Goal: Task Accomplishment & Management: Complete application form

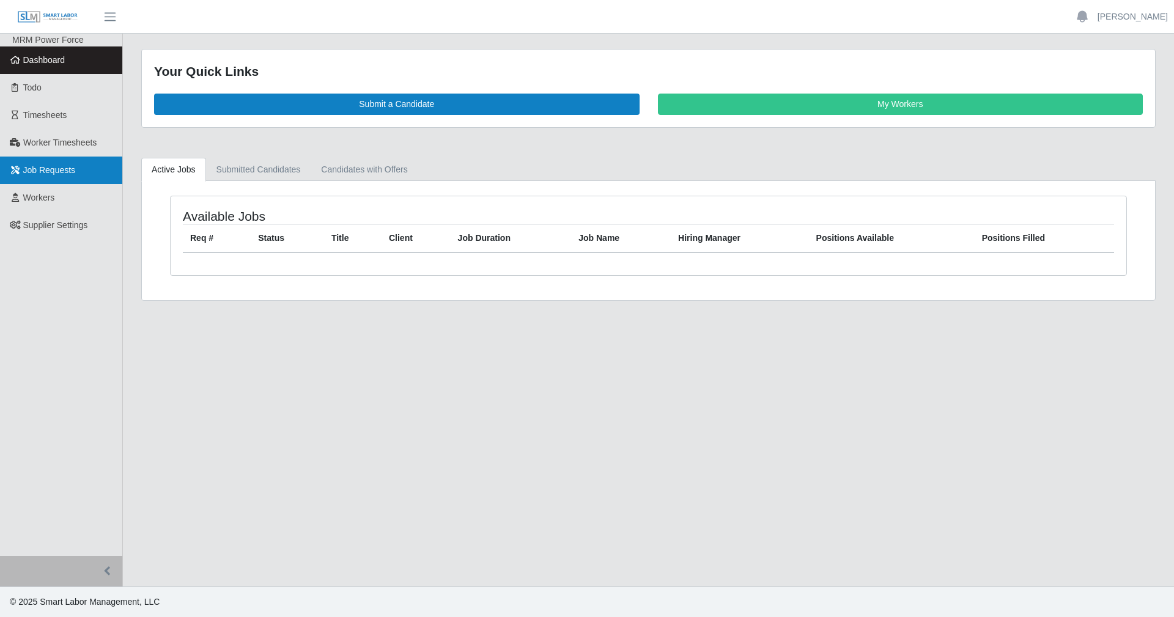
click at [64, 166] on span "Job Requests" at bounding box center [49, 170] width 53 height 10
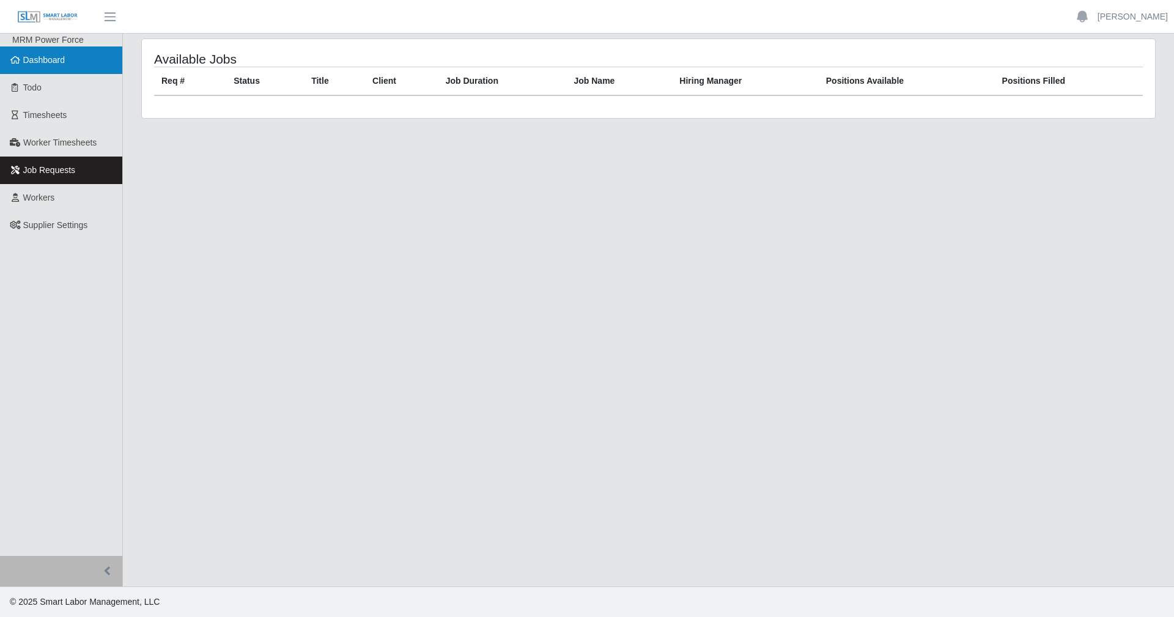
click at [89, 62] on link "Dashboard" at bounding box center [61, 60] width 122 height 28
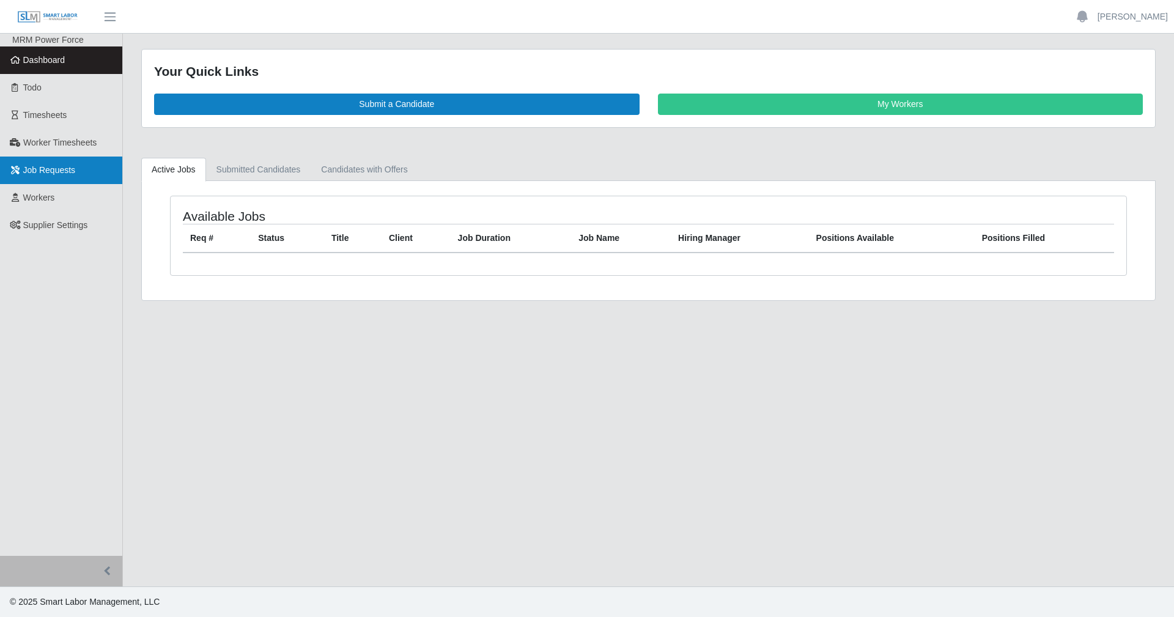
click at [64, 177] on link "Job Requests" at bounding box center [61, 170] width 122 height 28
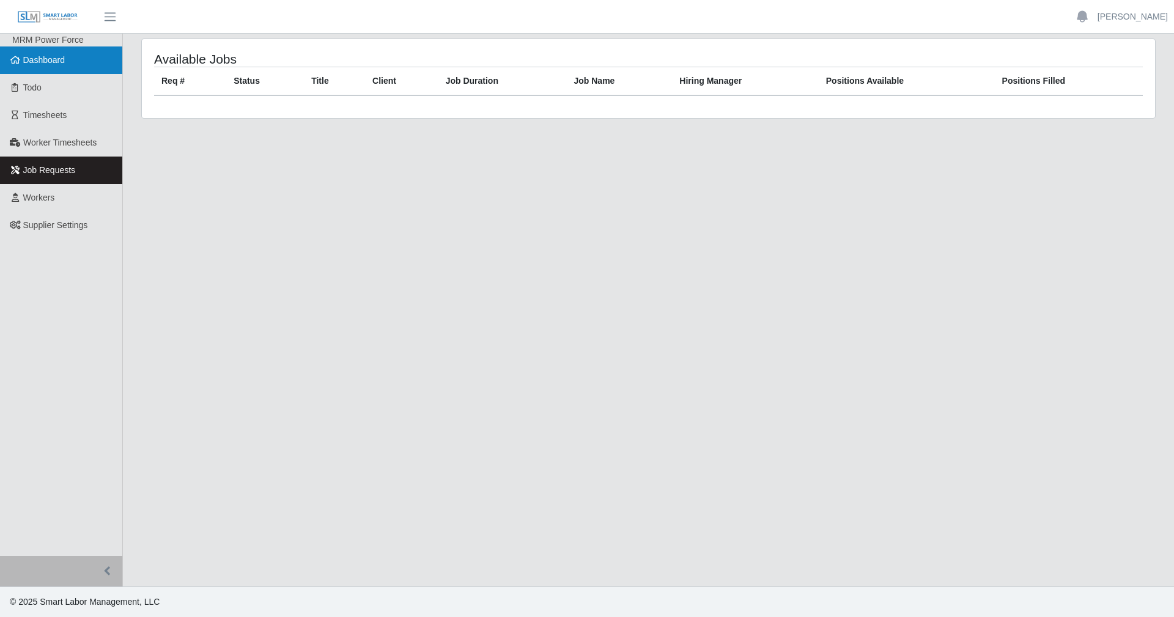
click at [46, 52] on link "Dashboard" at bounding box center [61, 60] width 122 height 28
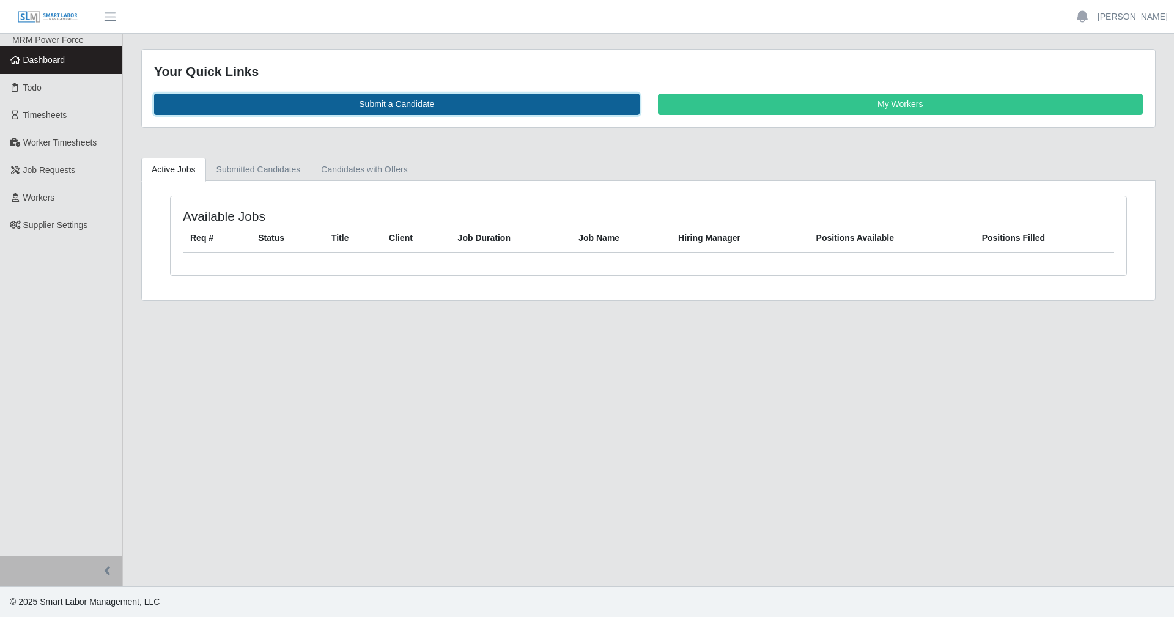
click at [391, 104] on link "Submit a Candidate" at bounding box center [396, 104] width 485 height 21
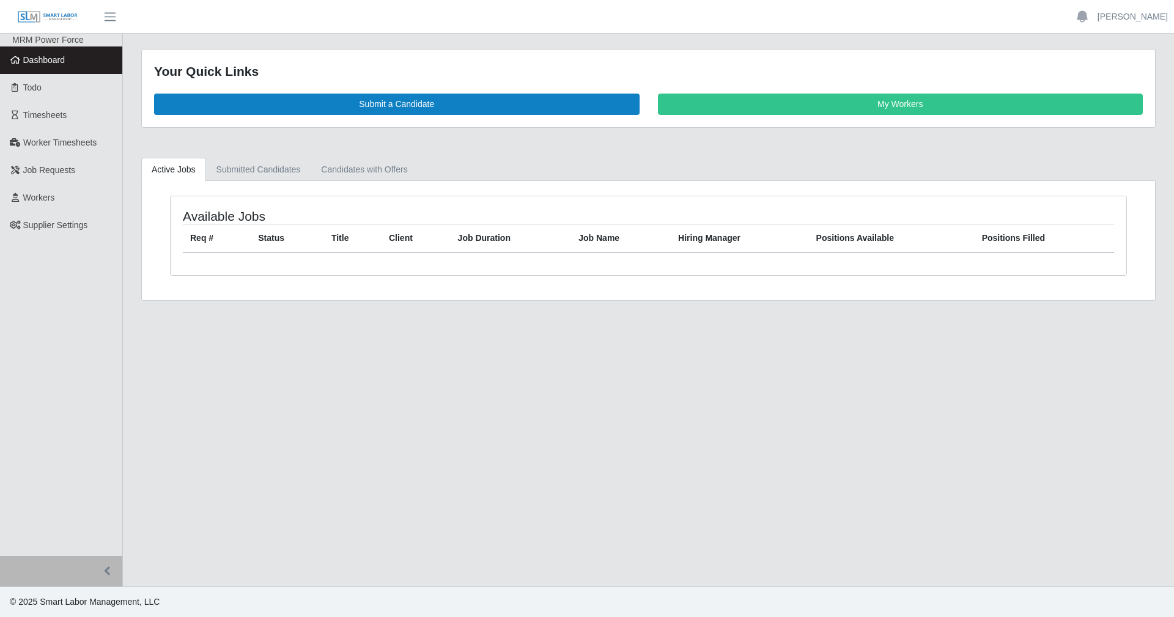
click at [46, 65] on span "Dashboard" at bounding box center [44, 60] width 42 height 10
click at [67, 164] on link "Job Requests" at bounding box center [61, 170] width 122 height 28
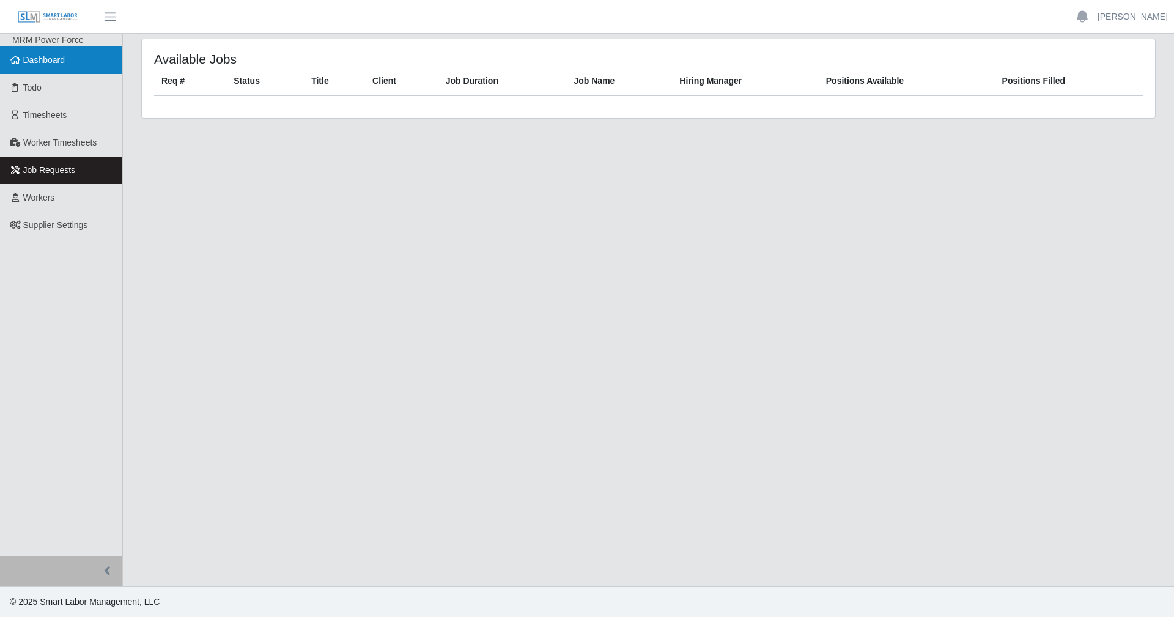
click at [51, 51] on link "Dashboard" at bounding box center [61, 60] width 122 height 28
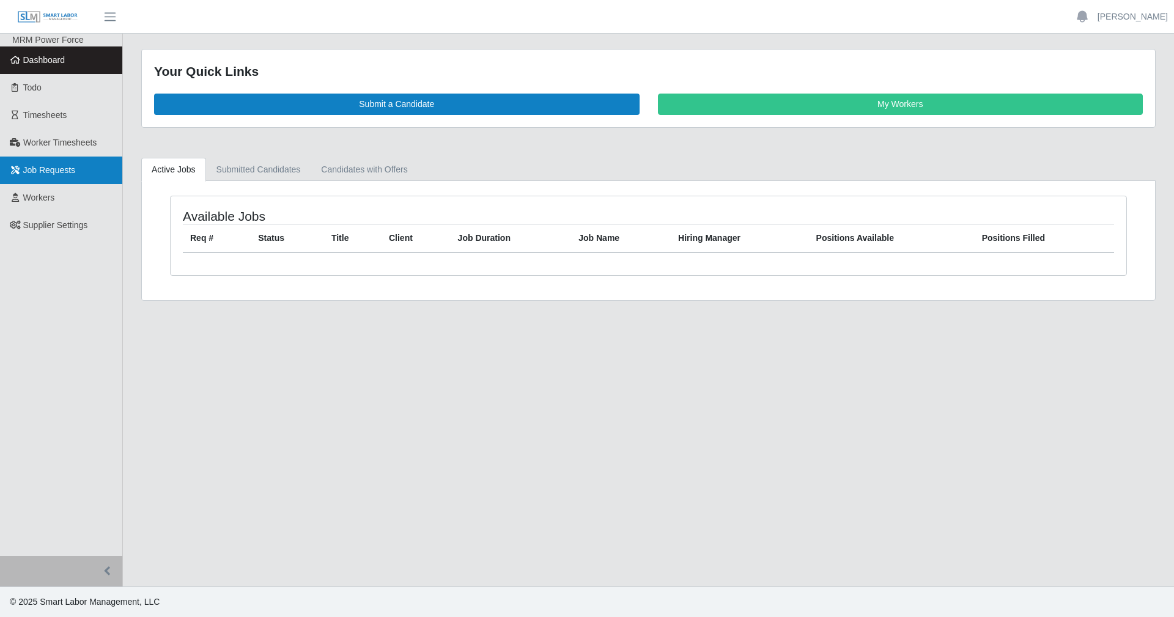
click at [73, 172] on span "Job Requests" at bounding box center [49, 170] width 53 height 10
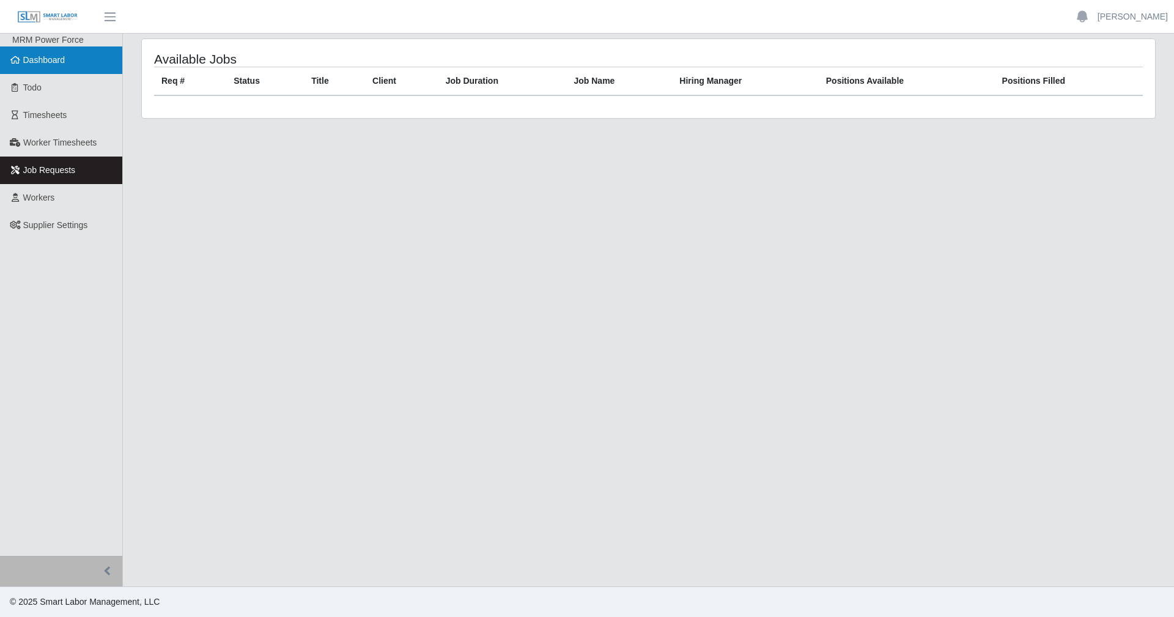
click at [59, 69] on link "Dashboard" at bounding box center [61, 60] width 122 height 28
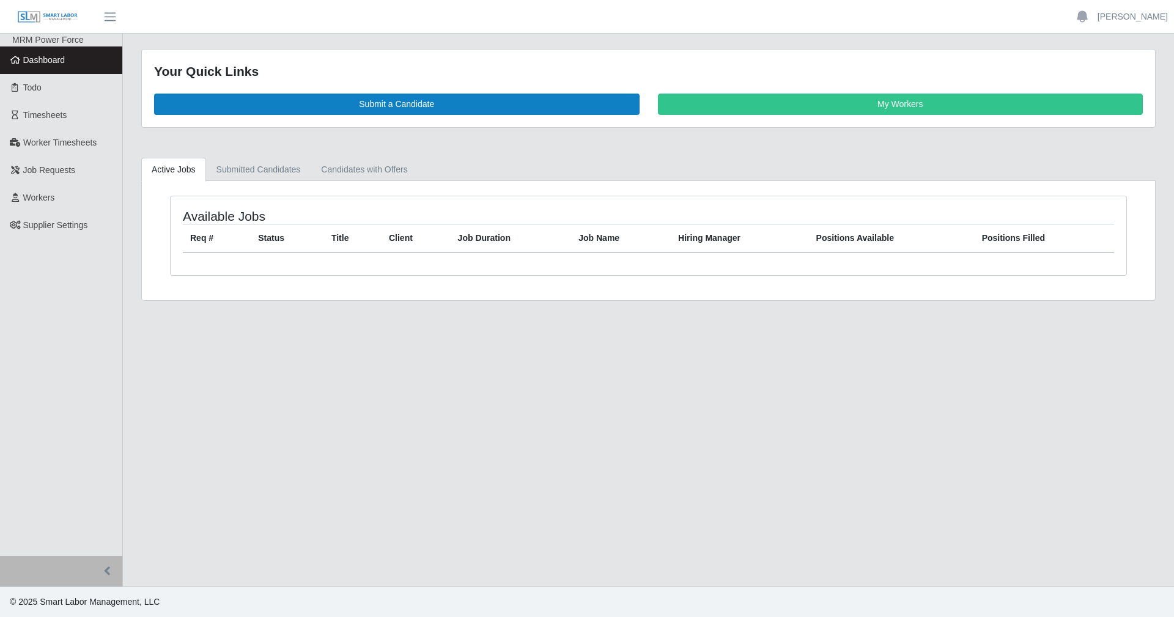
click at [451, 116] on div "Your Quick Links Submit a Candidate My Workers" at bounding box center [648, 89] width 1013 height 78
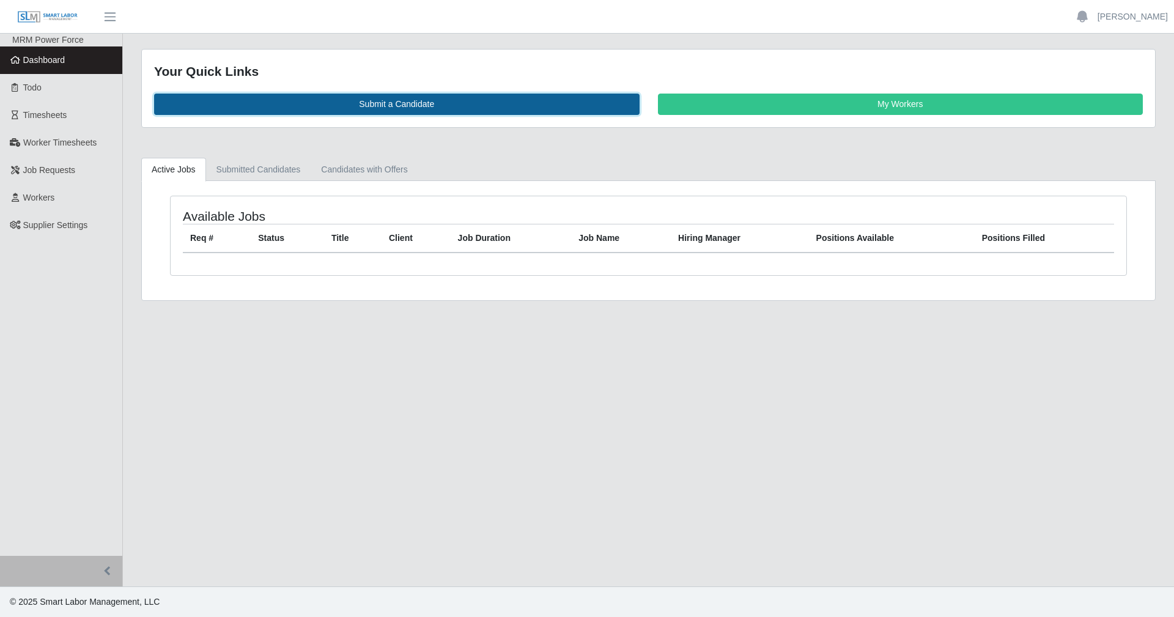
click at [447, 105] on link "Submit a Candidate" at bounding box center [396, 104] width 485 height 21
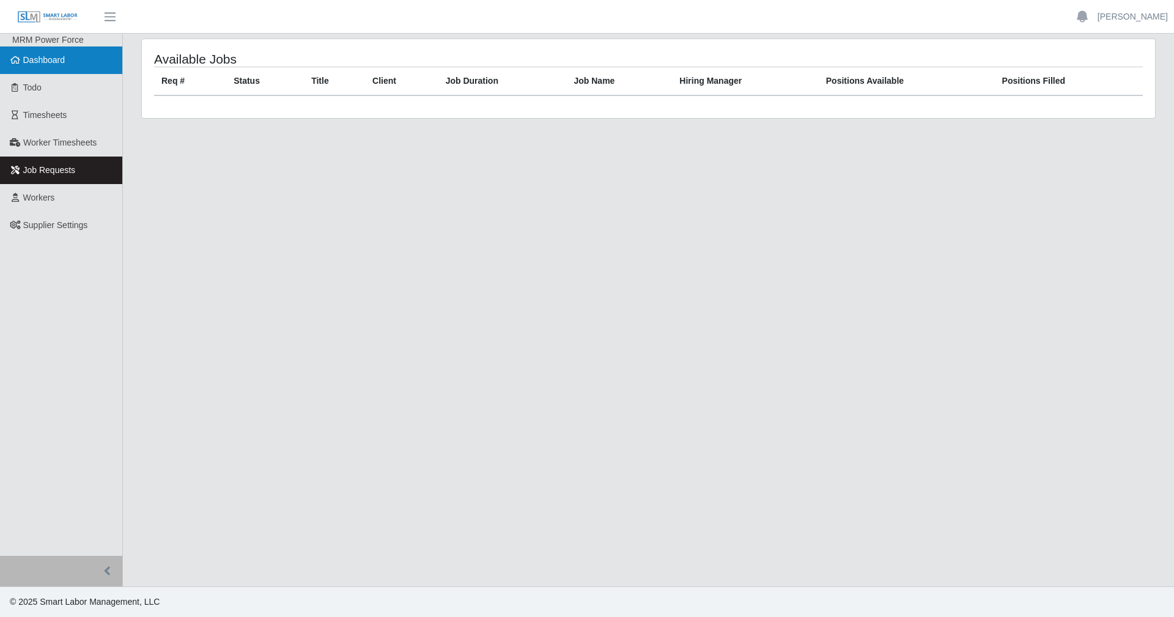
click at [50, 65] on span "Dashboard" at bounding box center [44, 60] width 42 height 10
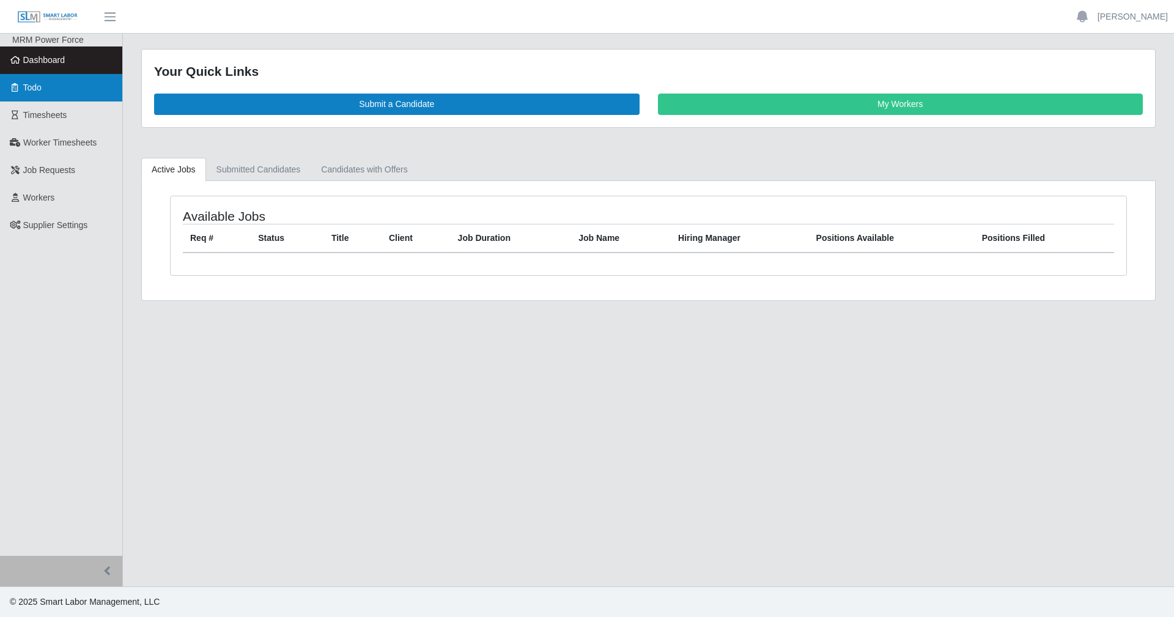
click at [43, 97] on link "Todo" at bounding box center [61, 88] width 122 height 28
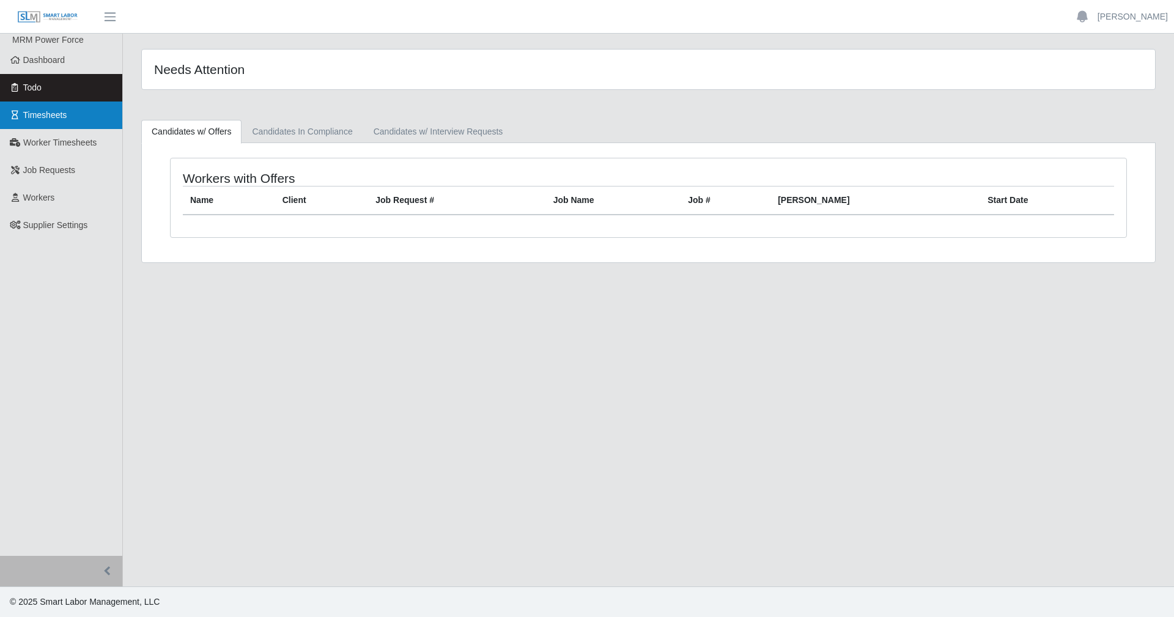
click at [51, 118] on span "Timesheets" at bounding box center [45, 115] width 44 height 10
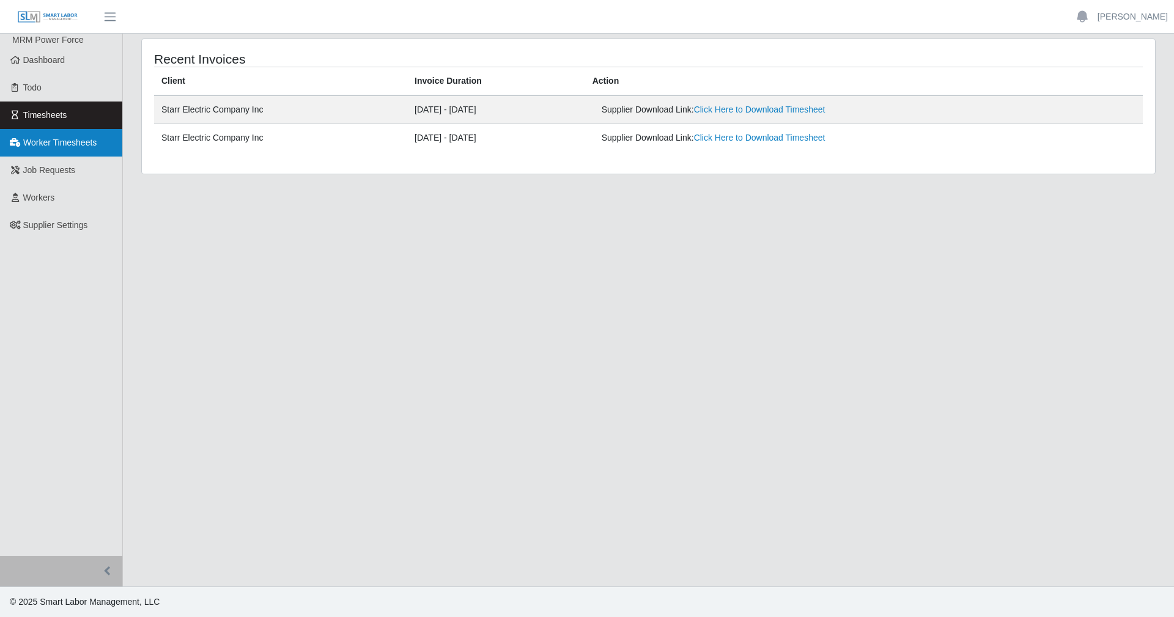
click at [63, 145] on span "Worker Timesheets" at bounding box center [59, 143] width 73 height 10
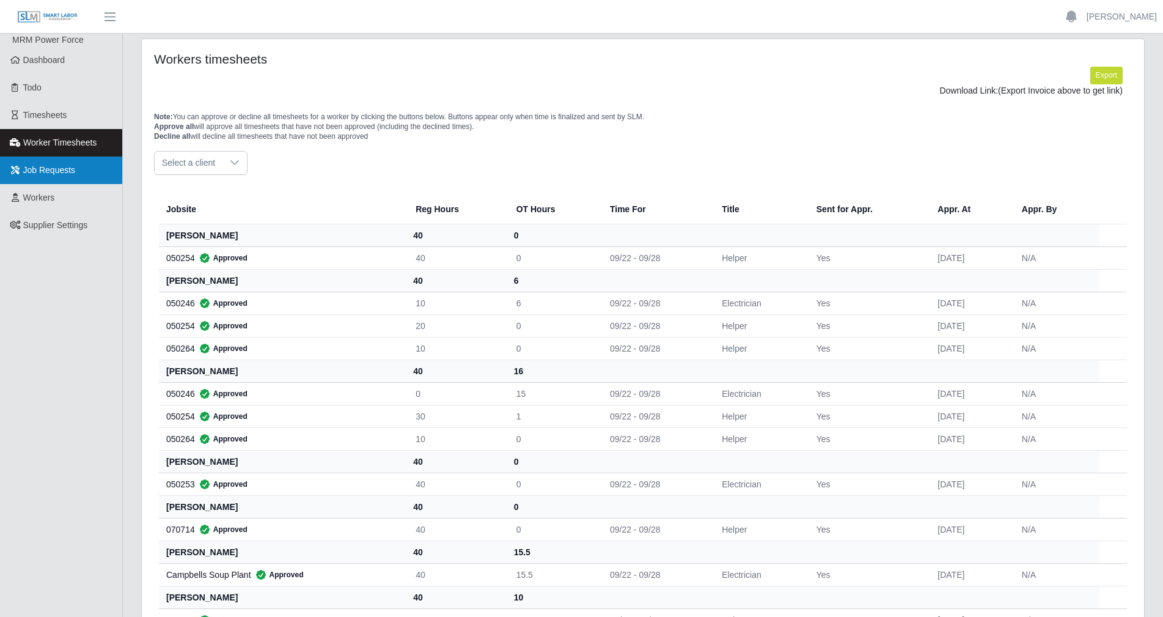
click at [65, 176] on link "Job Requests" at bounding box center [61, 170] width 122 height 28
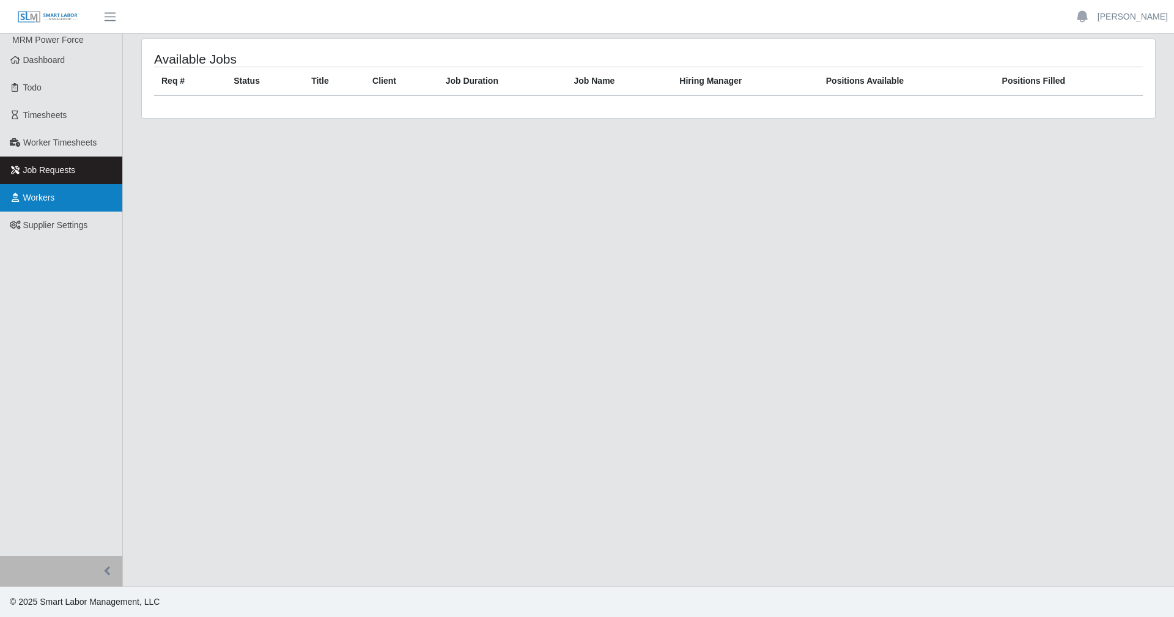
click at [65, 197] on link "Workers" at bounding box center [61, 198] width 122 height 28
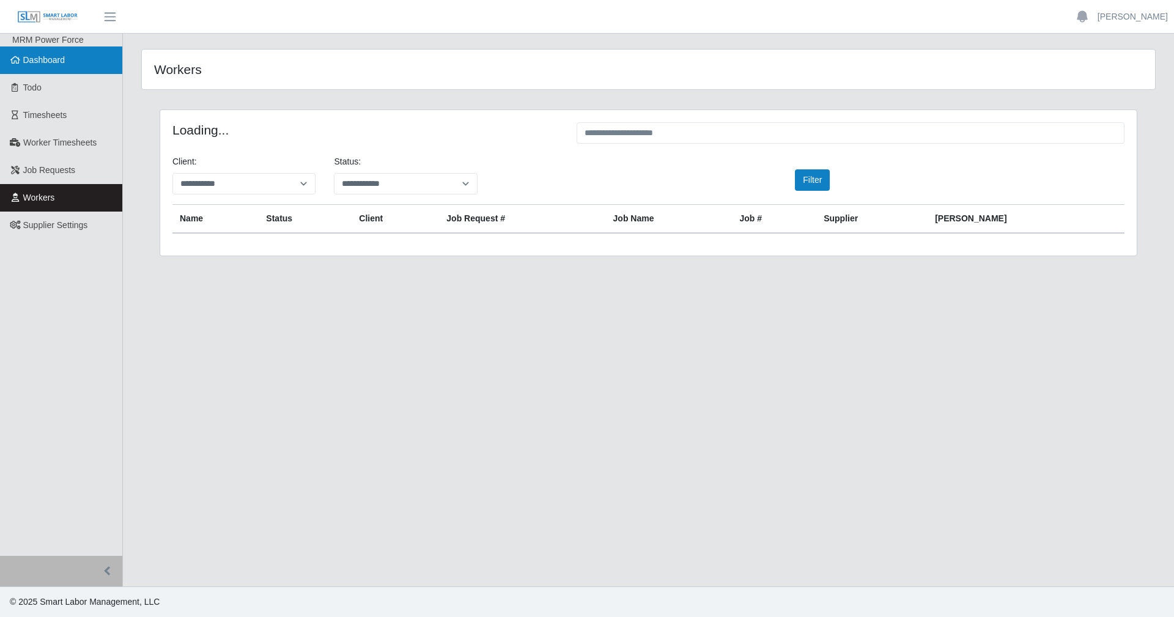
click at [56, 65] on span "Dashboard" at bounding box center [44, 60] width 42 height 10
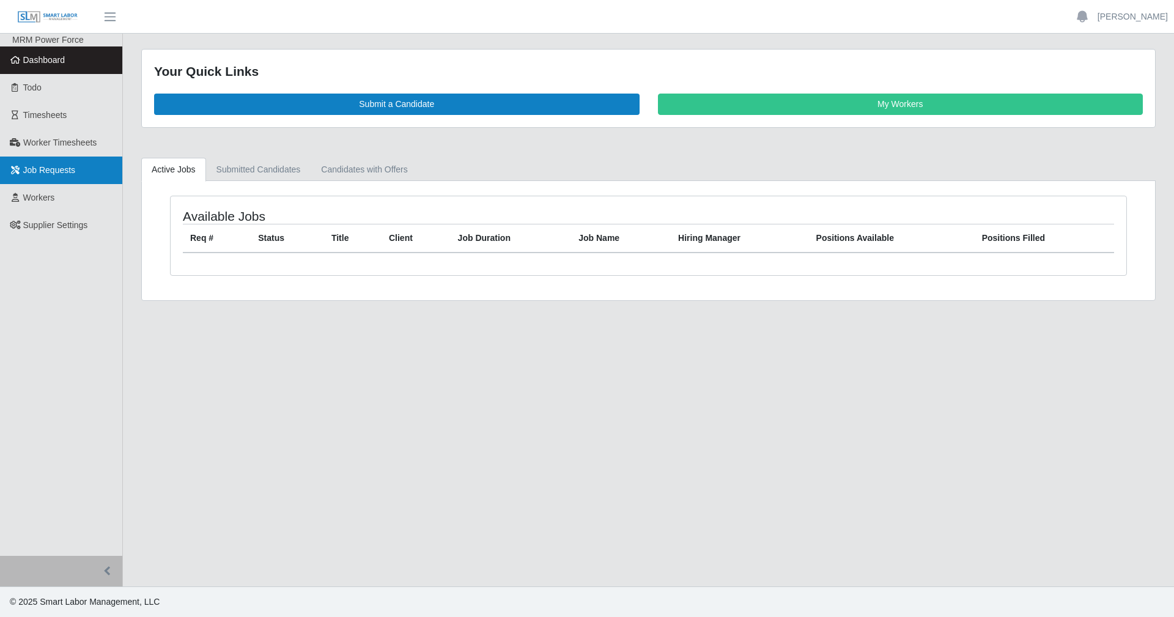
click at [83, 177] on link "Job Requests" at bounding box center [61, 170] width 122 height 28
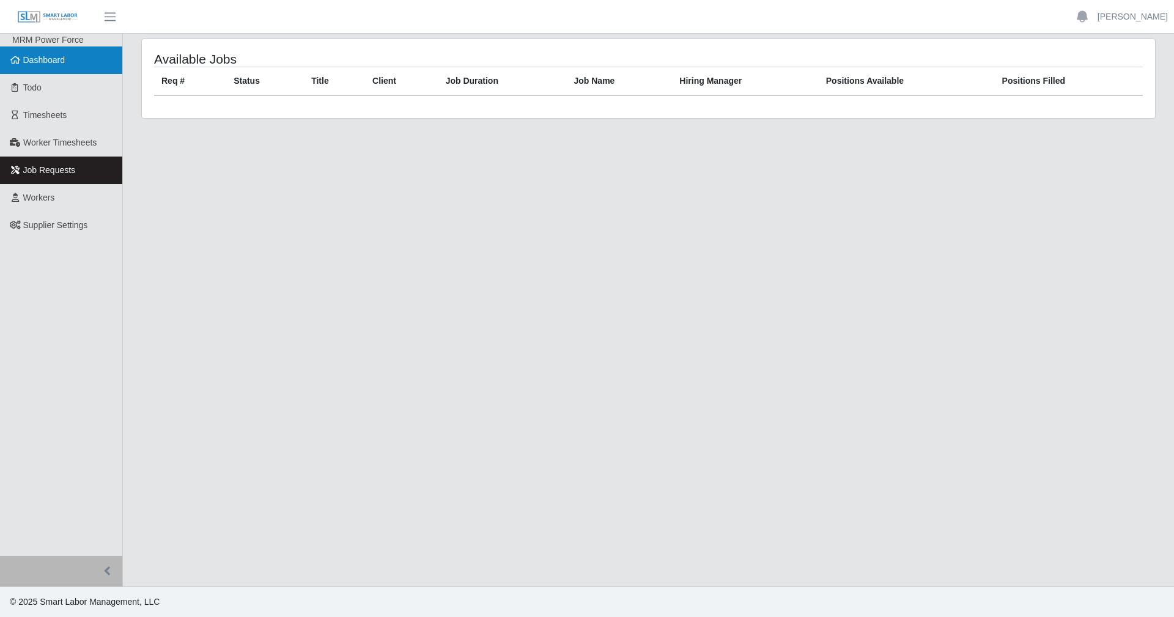
click at [50, 67] on link "Dashboard" at bounding box center [61, 60] width 122 height 28
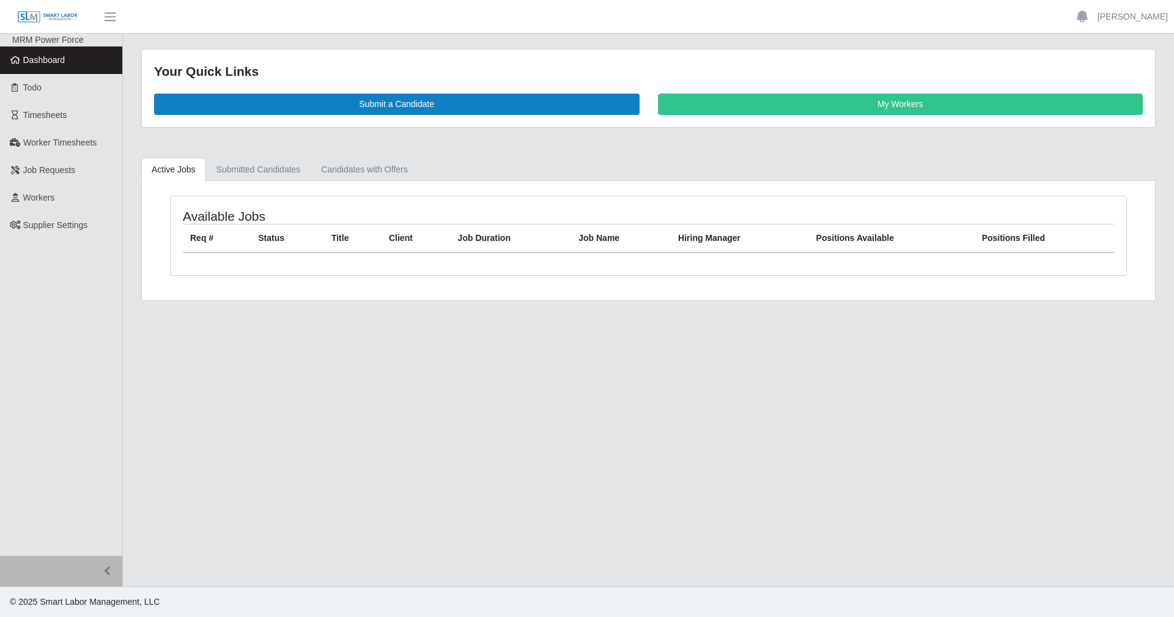
click at [62, 69] on link "Dashboard" at bounding box center [61, 60] width 122 height 28
click at [78, 173] on link "Job Requests" at bounding box center [61, 170] width 122 height 28
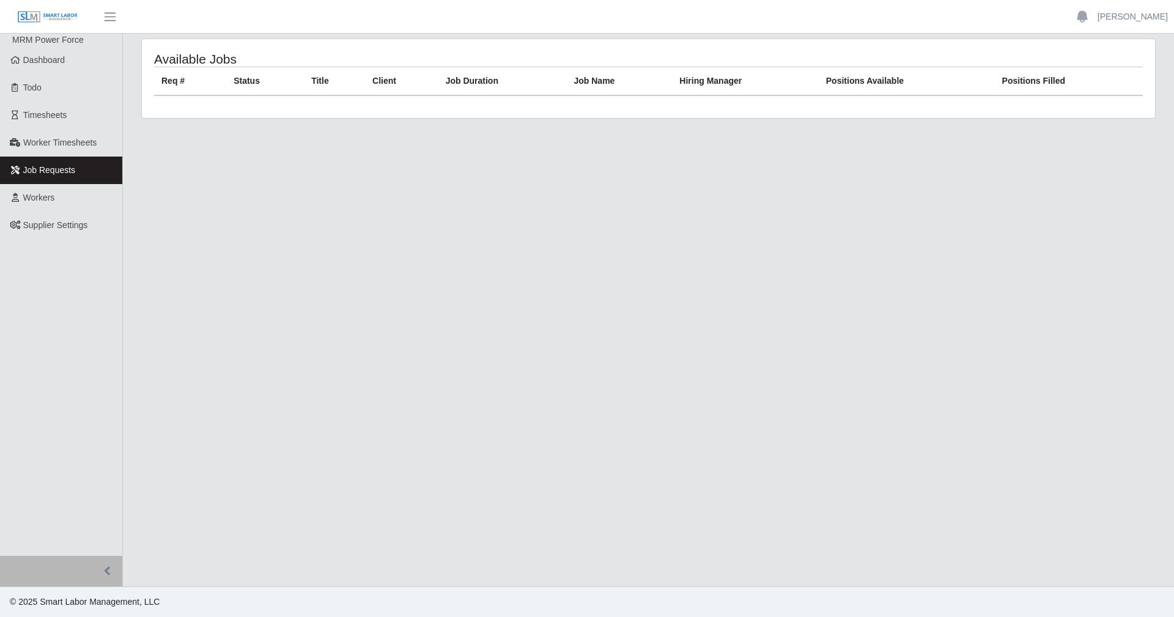
click at [65, 167] on span "Job Requests" at bounding box center [49, 170] width 53 height 10
click at [76, 56] on link "Dashboard" at bounding box center [61, 60] width 122 height 28
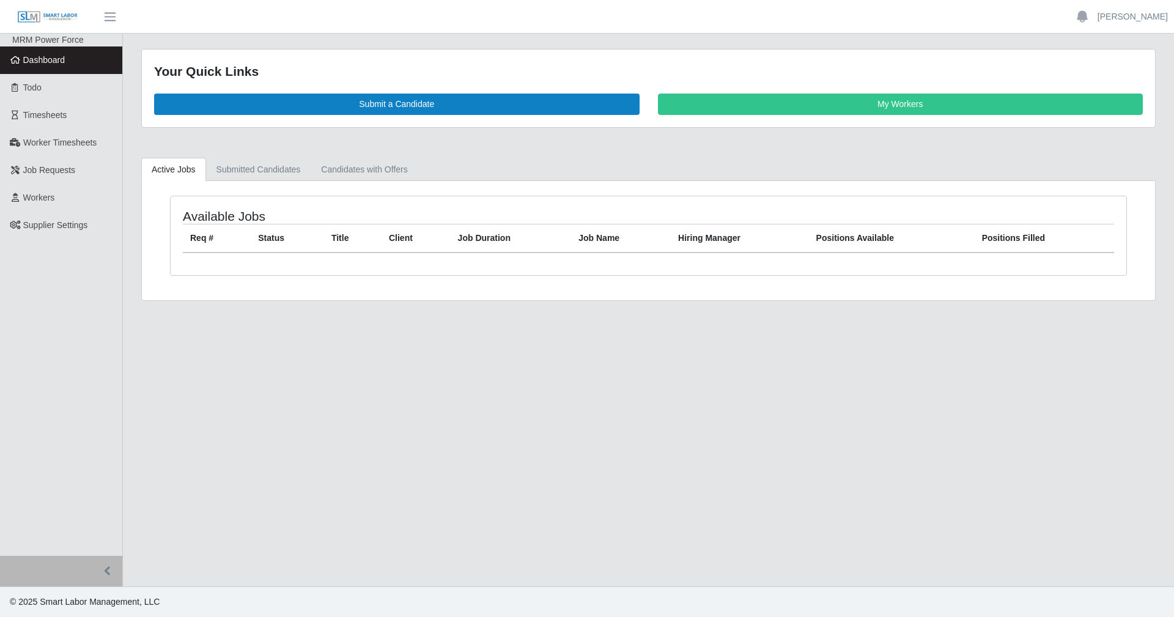
click at [48, 72] on link "Dashboard" at bounding box center [61, 60] width 122 height 28
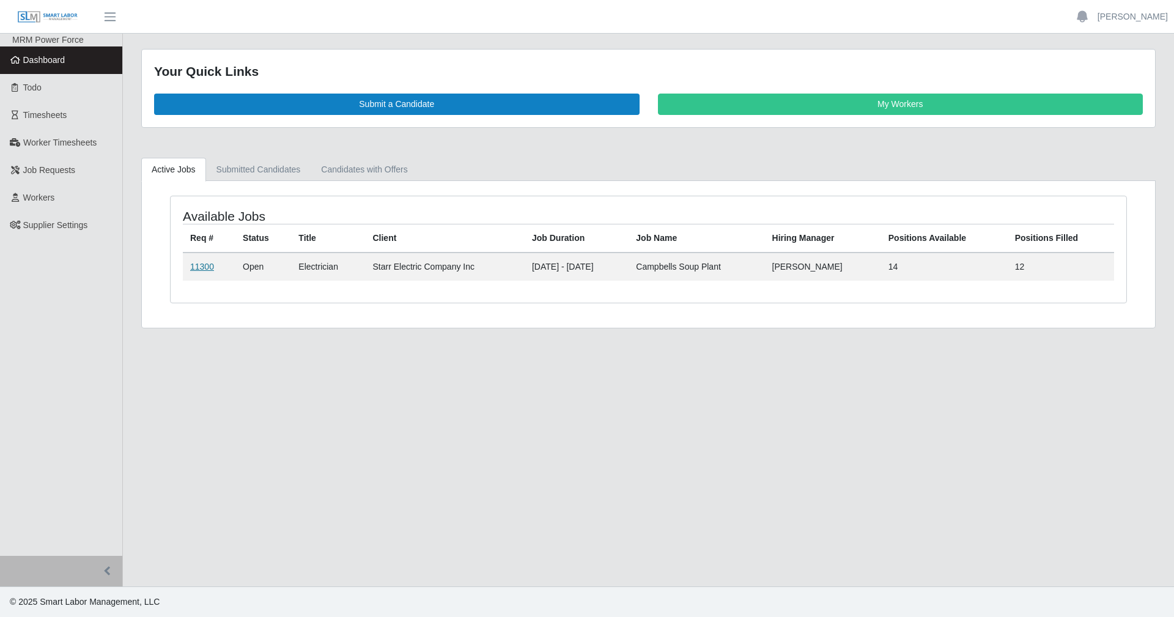
click at [204, 270] on link "11300" at bounding box center [202, 267] width 24 height 10
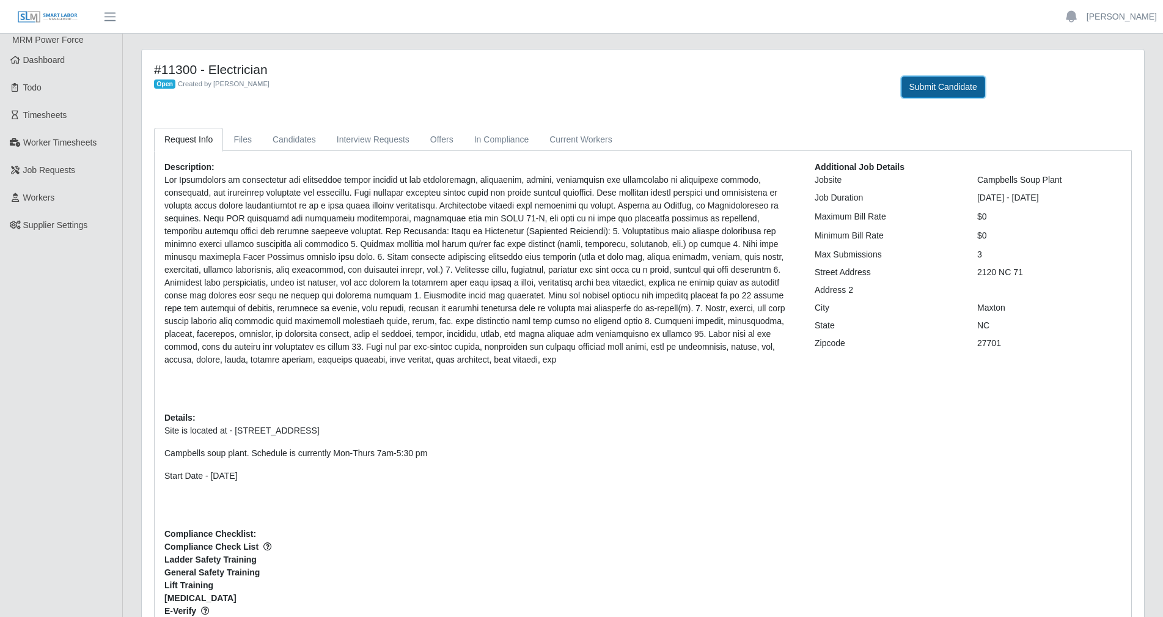
click at [928, 85] on button "Submit Candidate" at bounding box center [944, 86] width 84 height 21
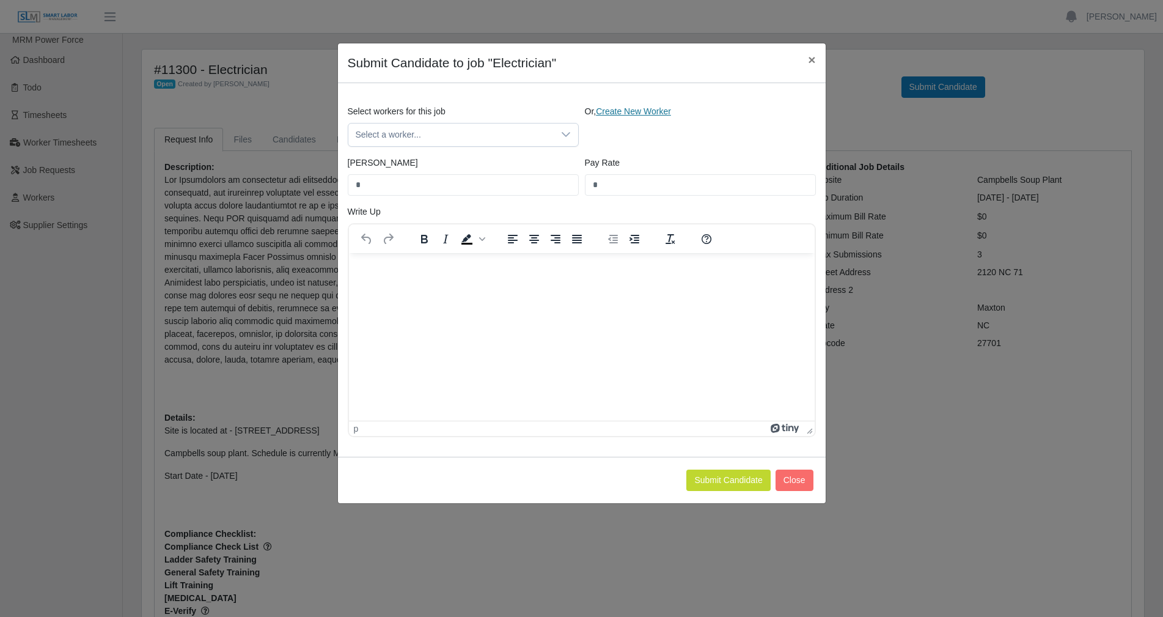
click at [626, 111] on link "Create New Worker" at bounding box center [633, 111] width 75 height 10
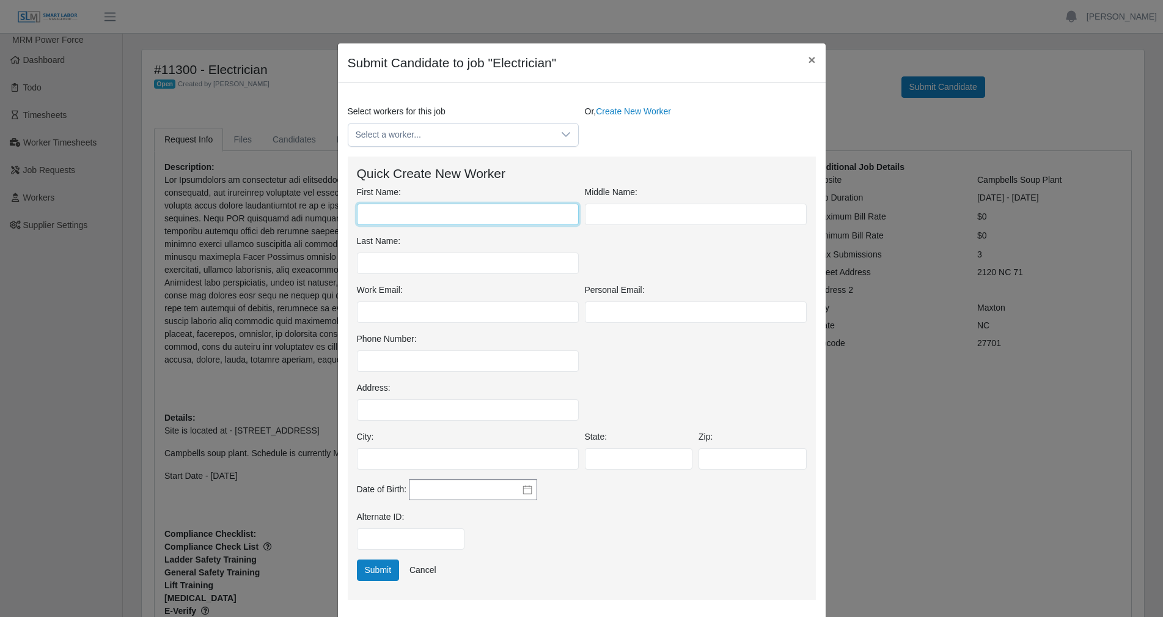
click at [461, 213] on input "First Name:" at bounding box center [468, 214] width 222 height 21
click at [366, 217] on input "First Name:" at bounding box center [468, 214] width 222 height 21
type input "*******"
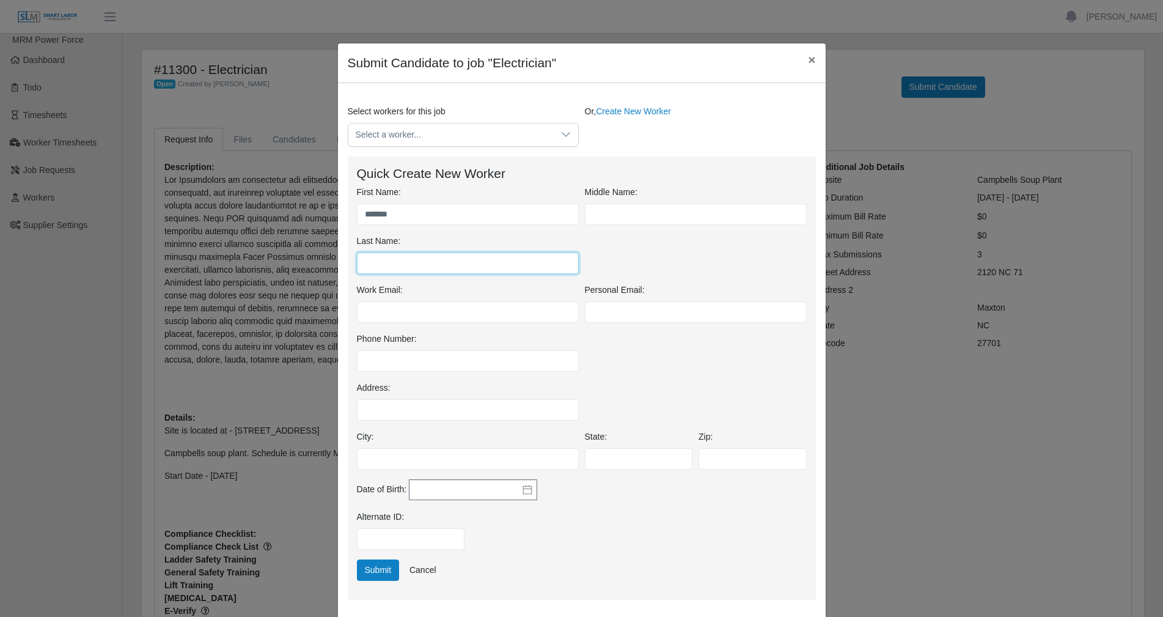
click at [385, 271] on input "Last Name:" at bounding box center [468, 262] width 222 height 21
type input "**********"
click at [429, 362] on input "Phone Number:" at bounding box center [468, 360] width 222 height 21
type input "**********"
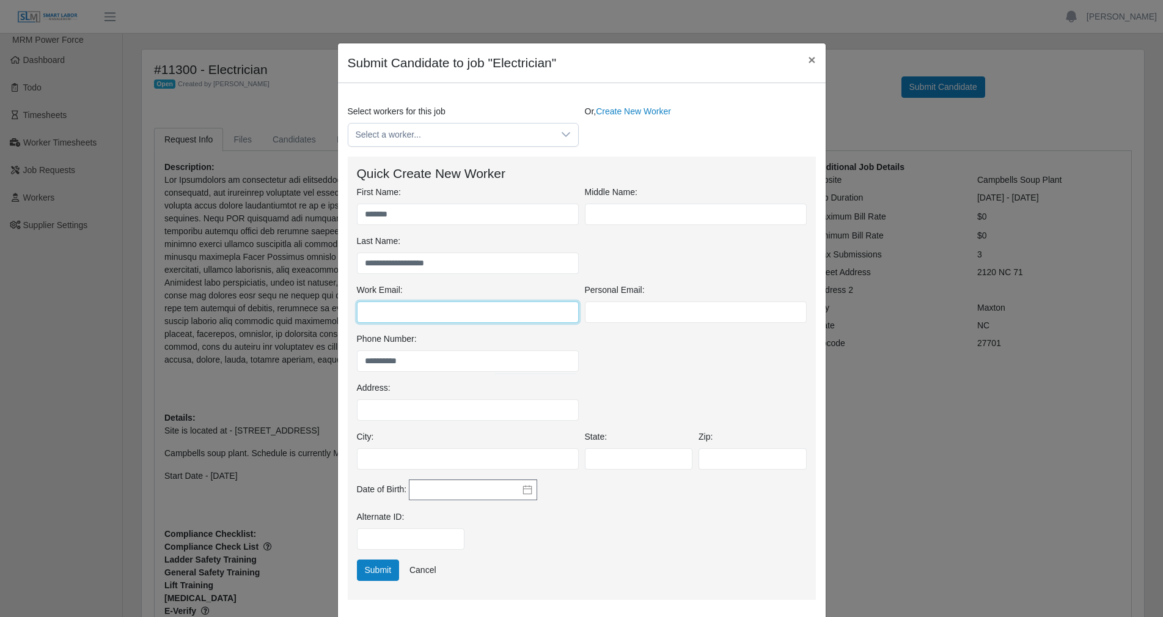
click at [390, 319] on input "Work Email:" at bounding box center [468, 311] width 222 height 21
drag, startPoint x: 465, startPoint y: 317, endPoint x: 422, endPoint y: 318, distance: 42.8
click at [422, 318] on input "**********" at bounding box center [468, 311] width 222 height 21
type input "**********"
click at [381, 568] on button "Submit" at bounding box center [378, 569] width 43 height 21
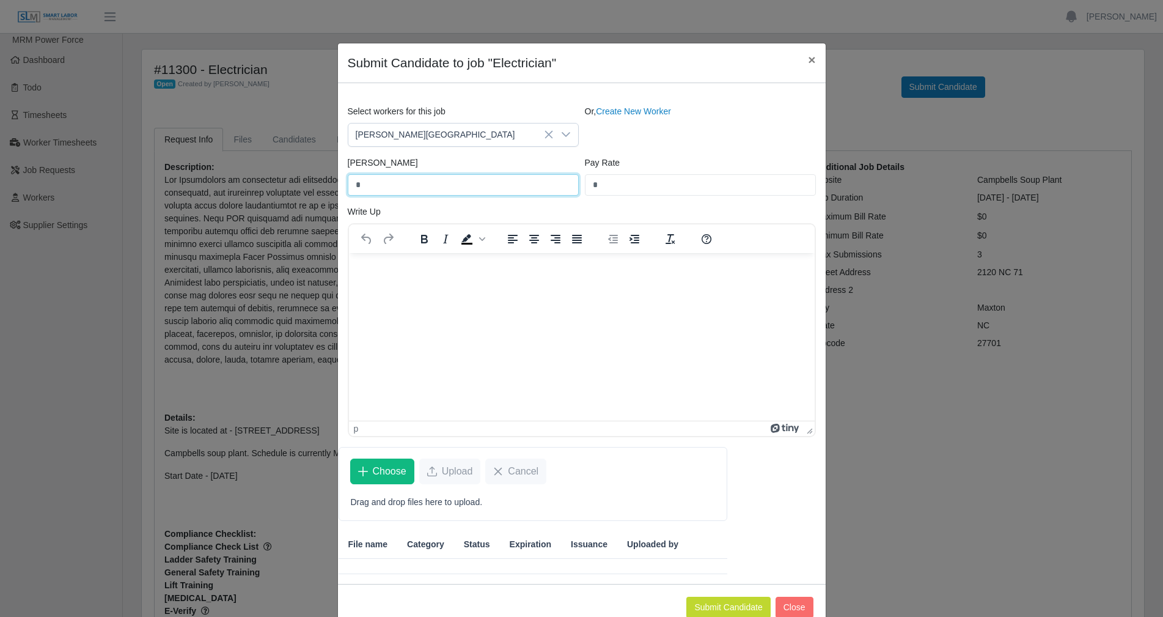
drag, startPoint x: 369, startPoint y: 185, endPoint x: 337, endPoint y: 180, distance: 32.3
click at [339, 180] on div "Select workers for this job Armando Villasana-Acatitlan Or, Create New Worker B…" at bounding box center [582, 276] width 487 height 342
type input "**"
click at [721, 607] on button "Submit Candidate" at bounding box center [728, 607] width 84 height 21
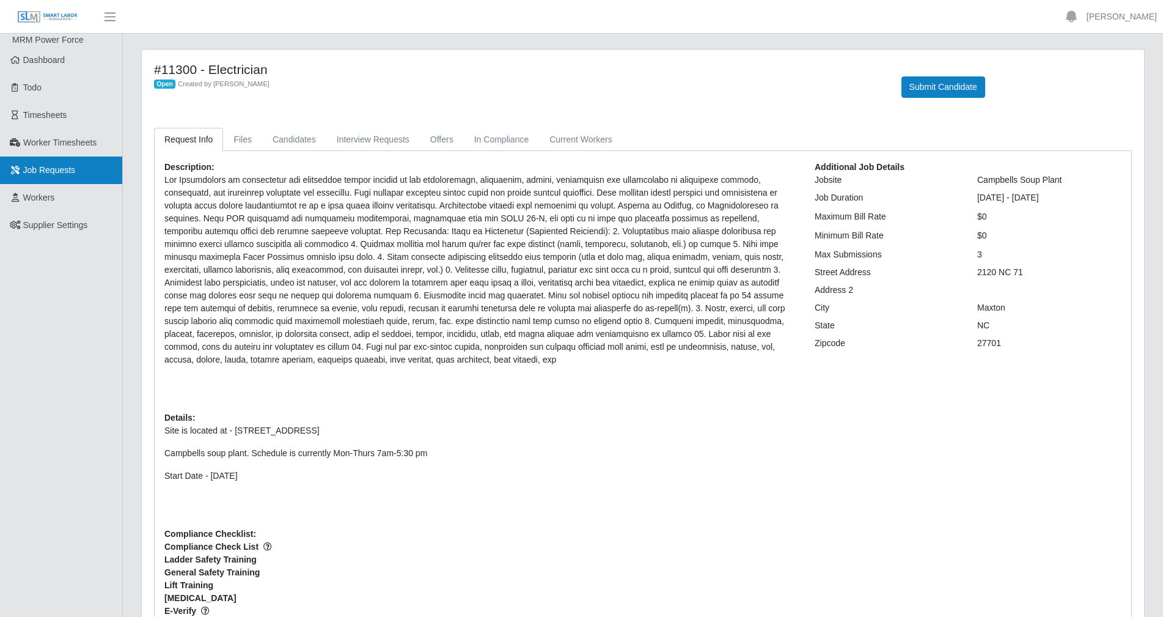
click at [55, 175] on span "Job Requests" at bounding box center [49, 170] width 53 height 10
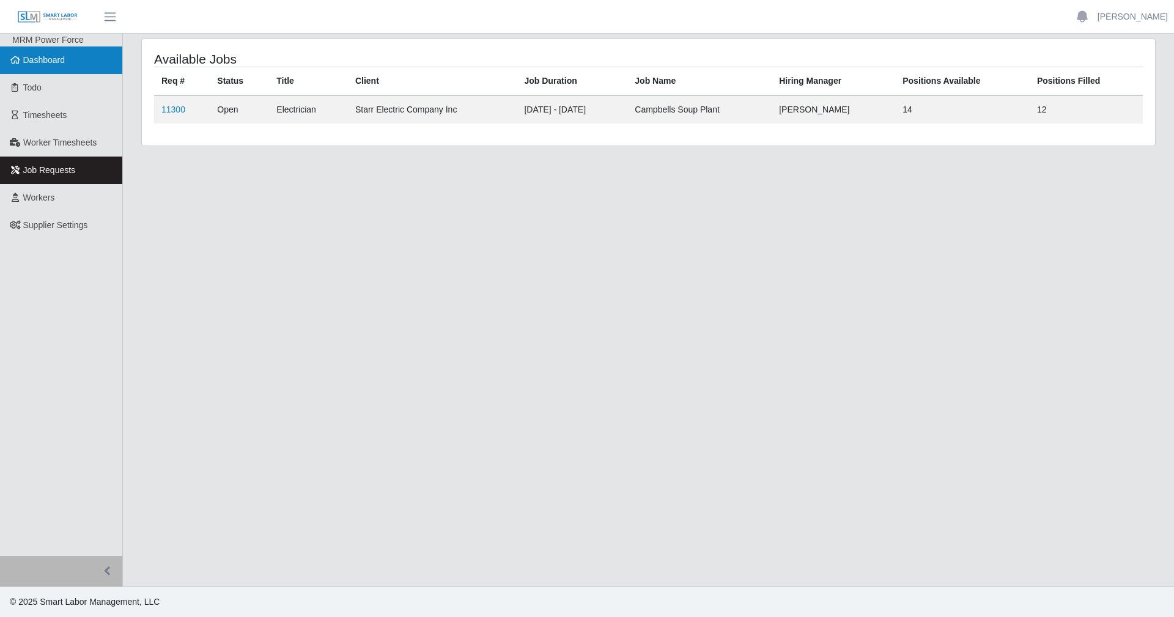
click at [54, 60] on span "Dashboard" at bounding box center [44, 60] width 42 height 10
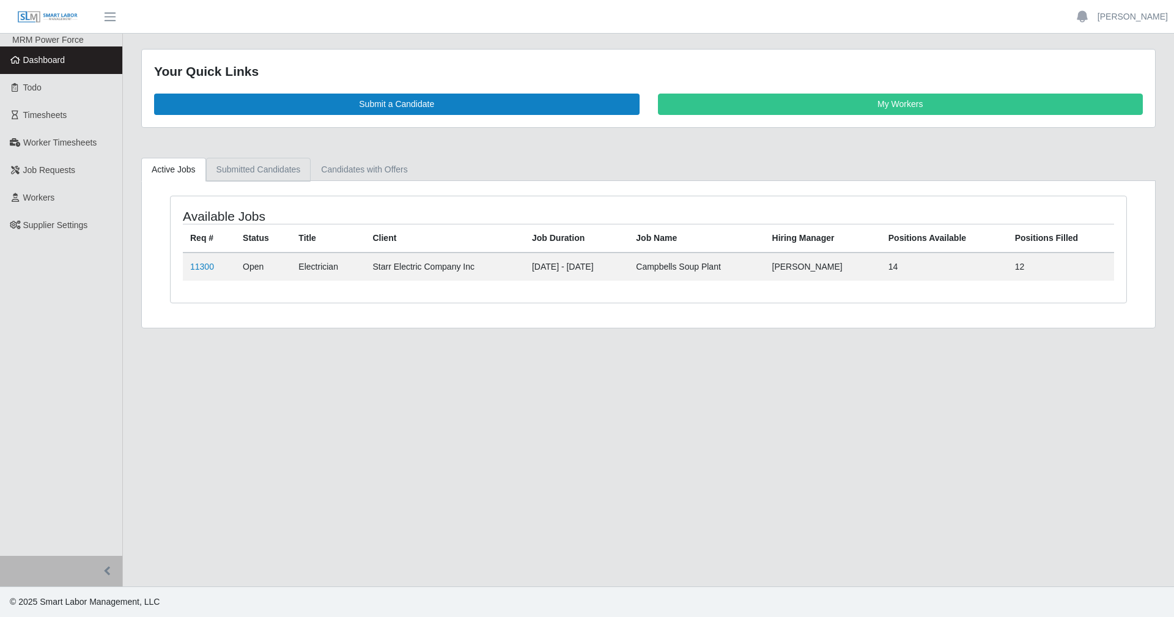
click at [248, 168] on link "Submitted Candidates" at bounding box center [258, 170] width 105 height 24
